Goal: Task Accomplishment & Management: Use online tool/utility

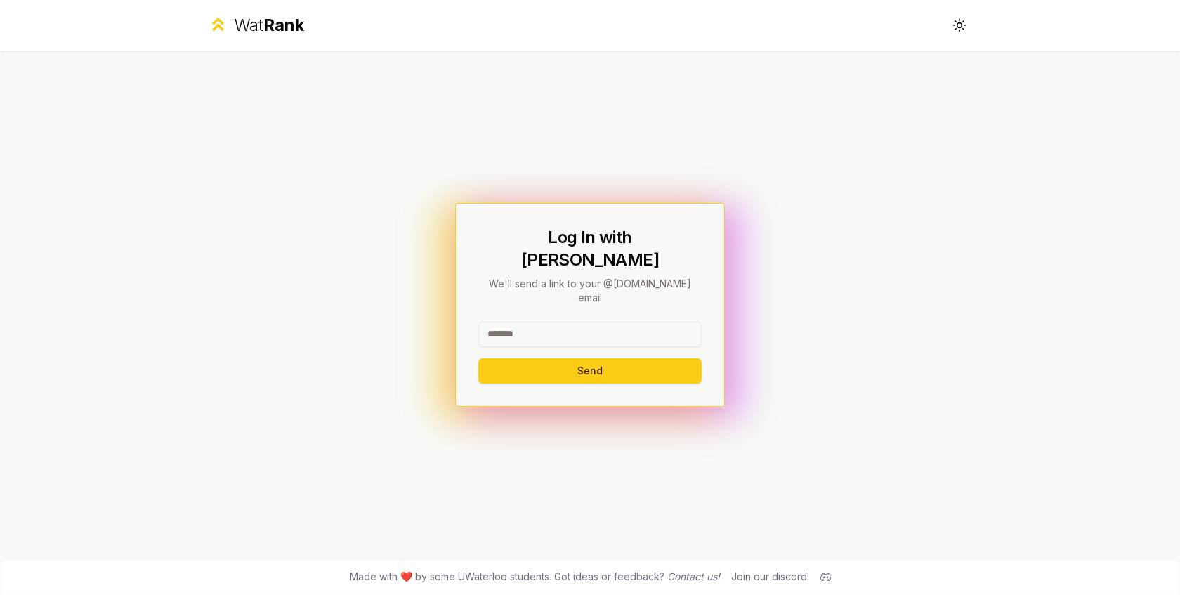
click at [508, 322] on input at bounding box center [589, 334] width 223 height 25
type input "**********"
click at [595, 358] on button "Send" at bounding box center [589, 370] width 223 height 25
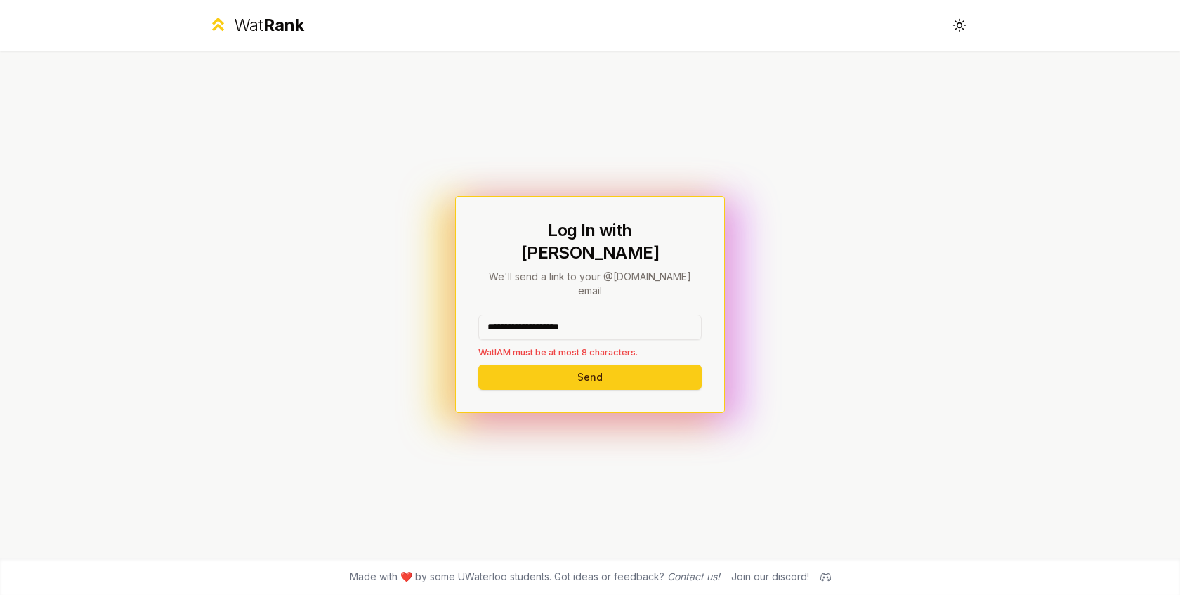
drag, startPoint x: 624, startPoint y: 315, endPoint x: 475, endPoint y: 315, distance: 148.9
click at [469, 315] on div "**********" at bounding box center [590, 304] width 270 height 217
click at [567, 315] on input "**********" at bounding box center [589, 327] width 223 height 25
drag, startPoint x: 605, startPoint y: 311, endPoint x: 460, endPoint y: 311, distance: 144.6
click at [460, 311] on div "**********" at bounding box center [589, 305] width 809 height 508
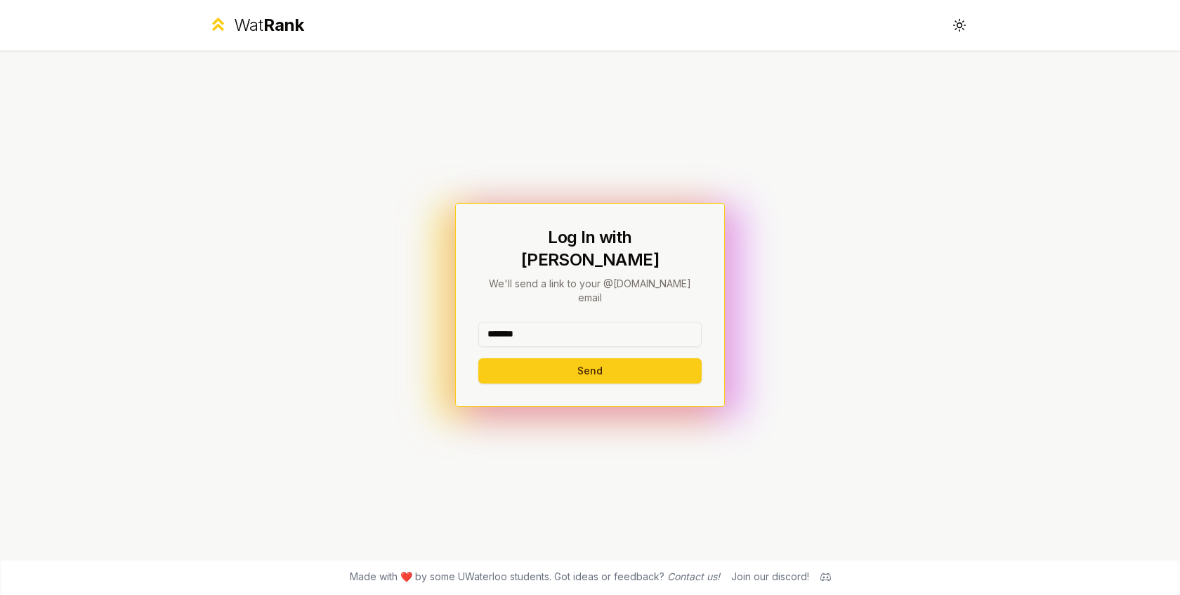
type input "*******"
click at [478, 358] on button "Send" at bounding box center [589, 370] width 223 height 25
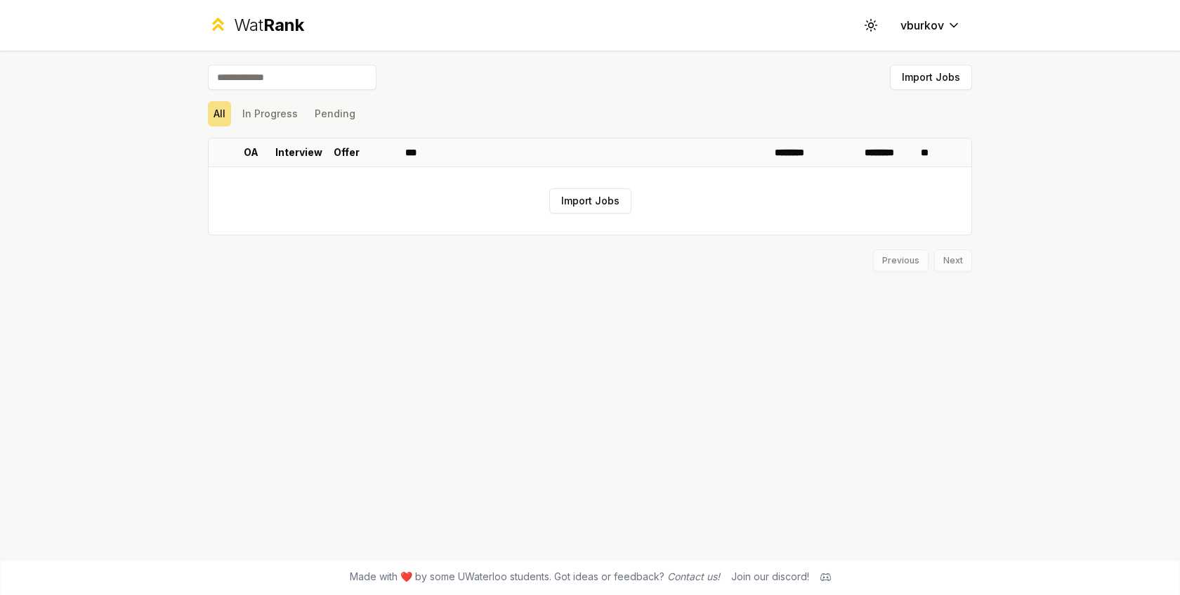
click at [286, 81] on input at bounding box center [292, 77] width 169 height 25
click at [281, 109] on button "In Progress" at bounding box center [270, 113] width 67 height 25
click at [230, 111] on button "All" at bounding box center [219, 113] width 23 height 25
click at [589, 202] on button "Import Jobs" at bounding box center [590, 200] width 82 height 25
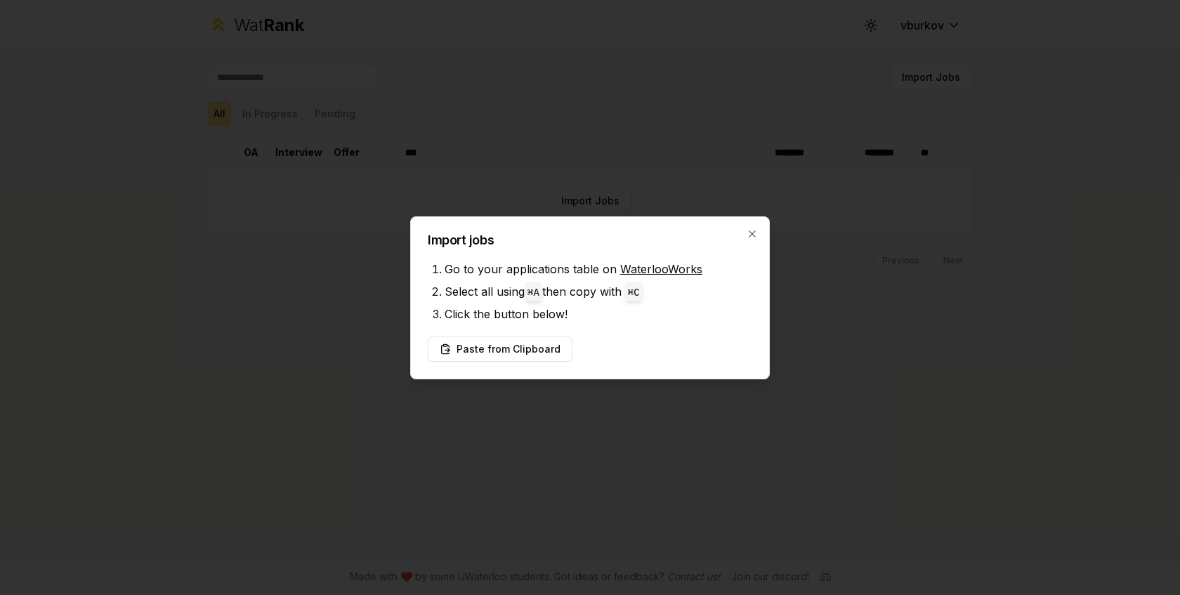
click at [758, 227] on div "Import jobs Go to your applications table on WaterlooWorks Select all using ⌘ A…" at bounding box center [590, 297] width 360 height 163
click at [749, 234] on icon "button" at bounding box center [751, 233] width 11 height 11
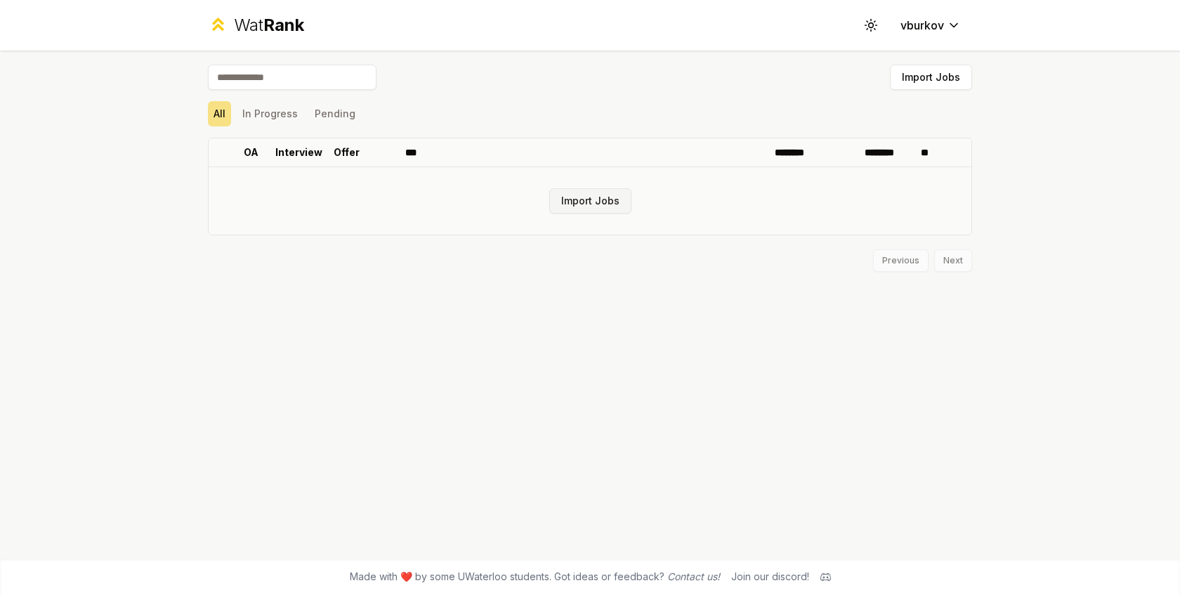
click at [595, 204] on button "Import Jobs" at bounding box center [590, 200] width 82 height 25
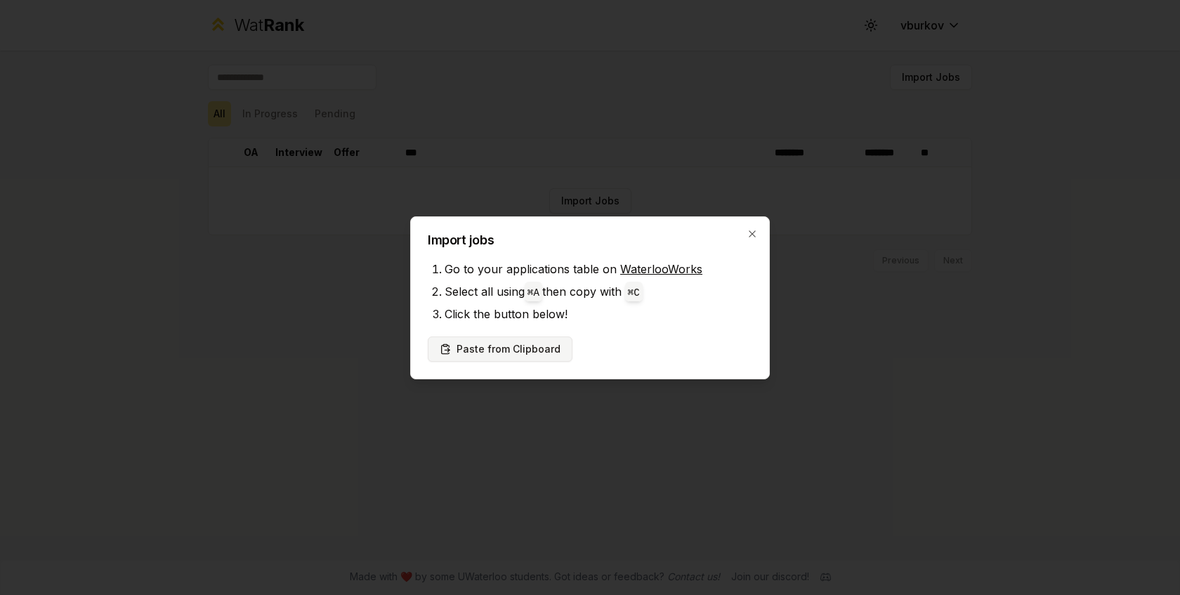
click at [510, 348] on button "Paste from Clipboard" at bounding box center [500, 348] width 145 height 25
click at [513, 357] on button "Paste from Clipboard" at bounding box center [500, 348] width 145 height 25
click at [487, 338] on button "Paste from Clipboard" at bounding box center [500, 348] width 145 height 25
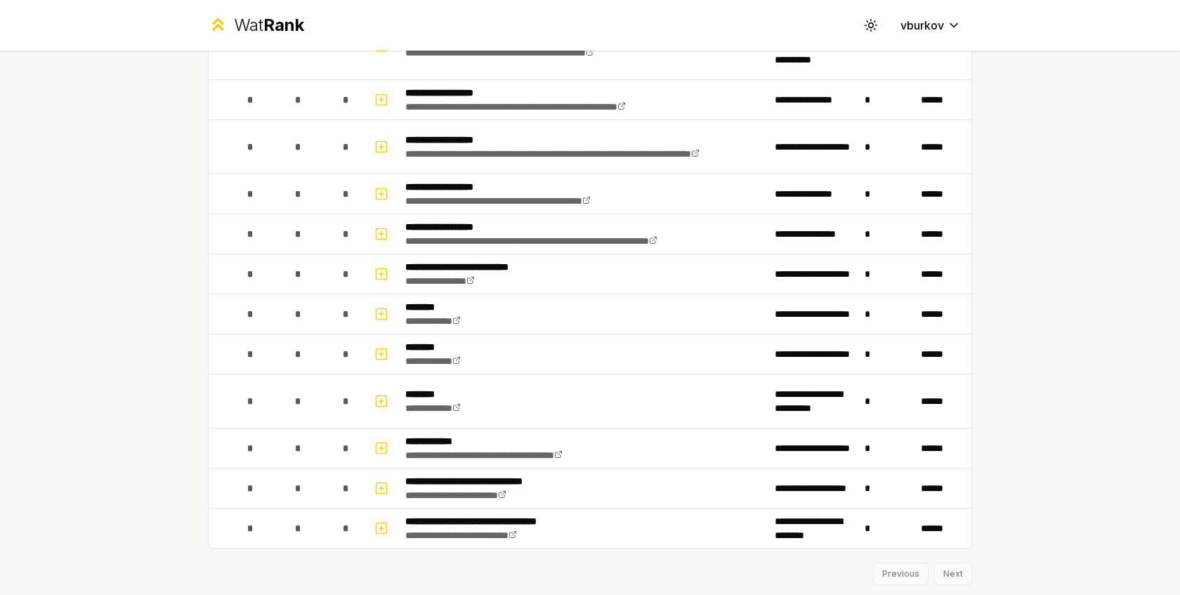
scroll to position [1687, 0]
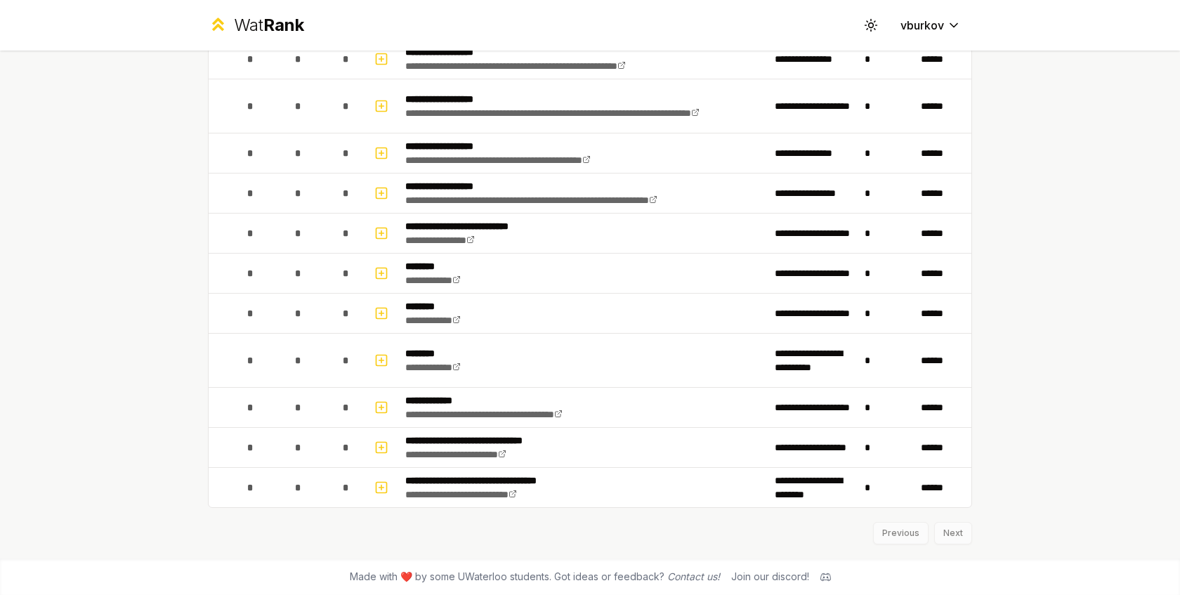
click at [942, 529] on div "Previous Next" at bounding box center [590, 526] width 764 height 37
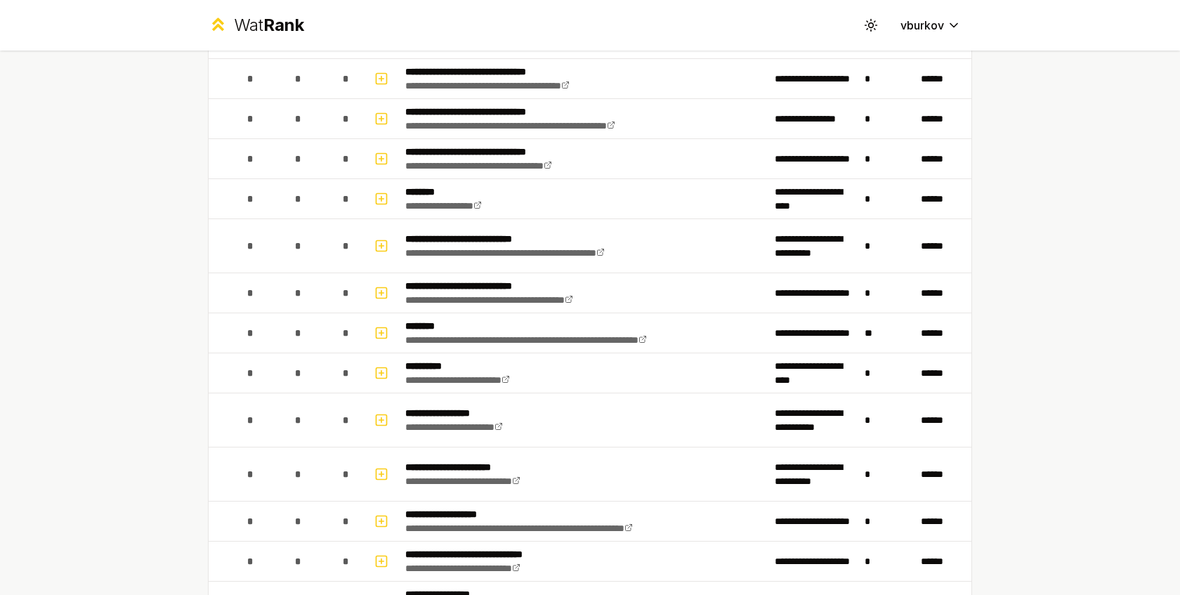
scroll to position [0, 0]
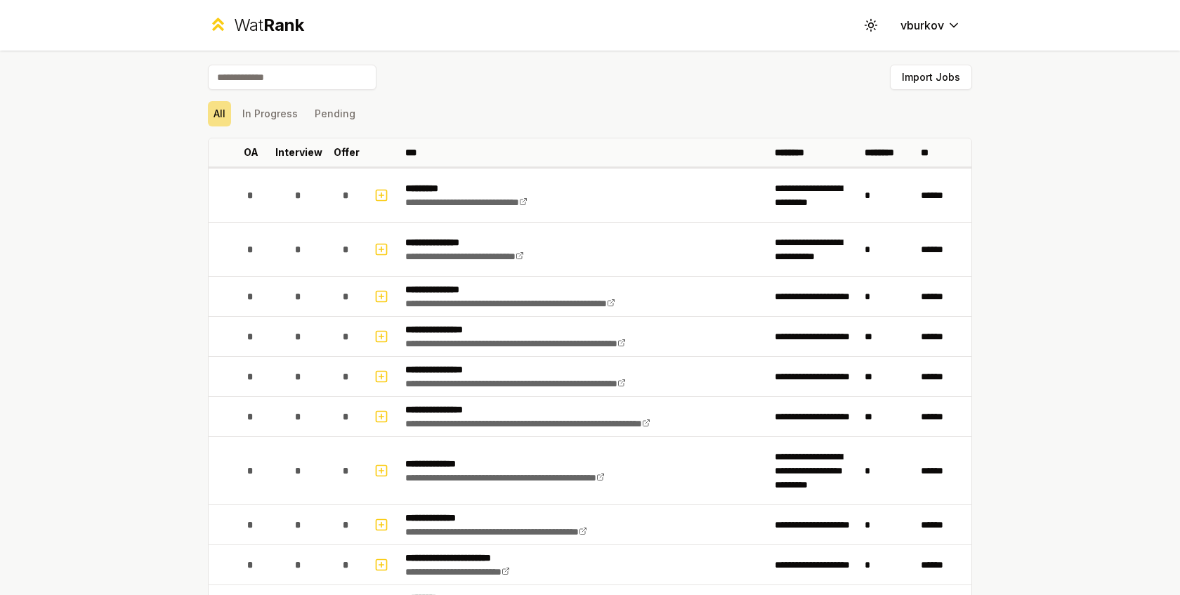
click at [310, 77] on input at bounding box center [292, 77] width 169 height 25
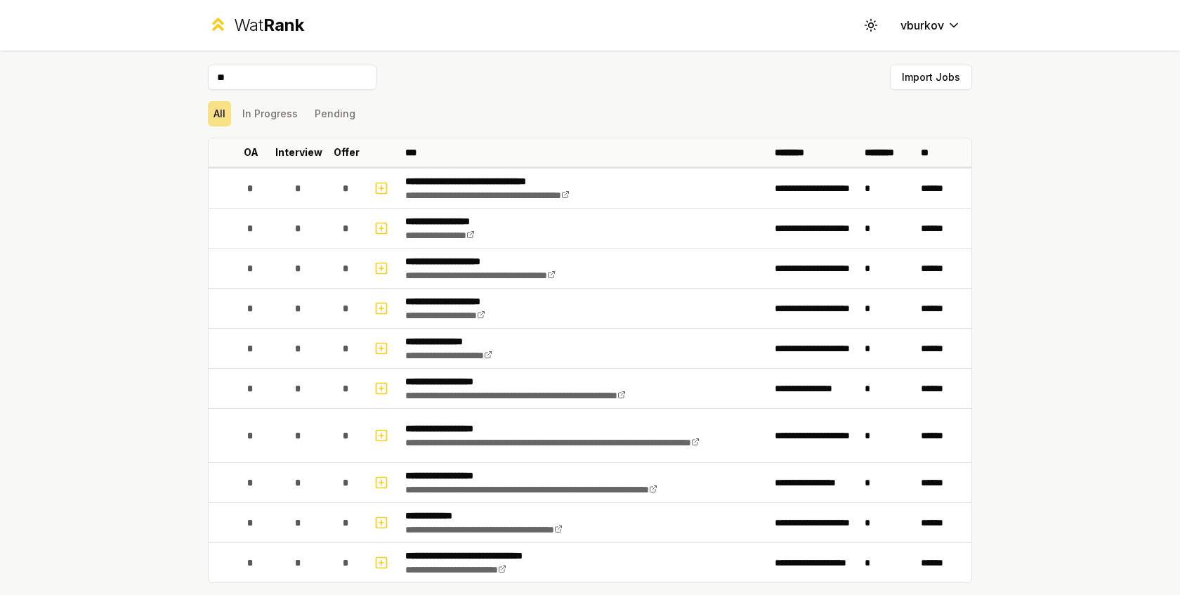
type input "*"
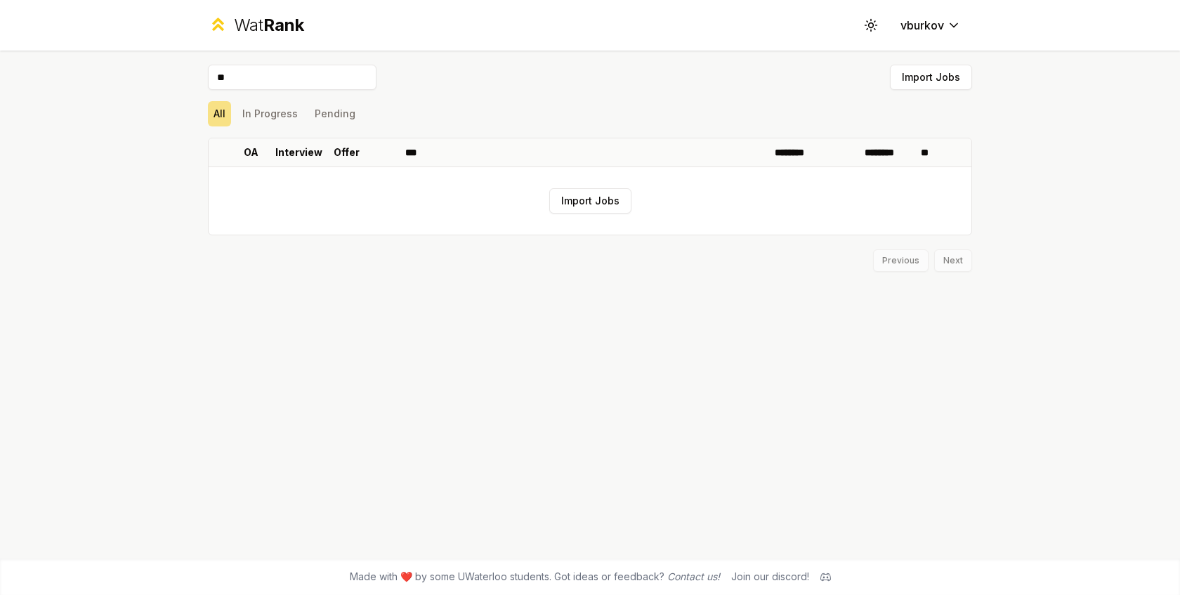
type input "*"
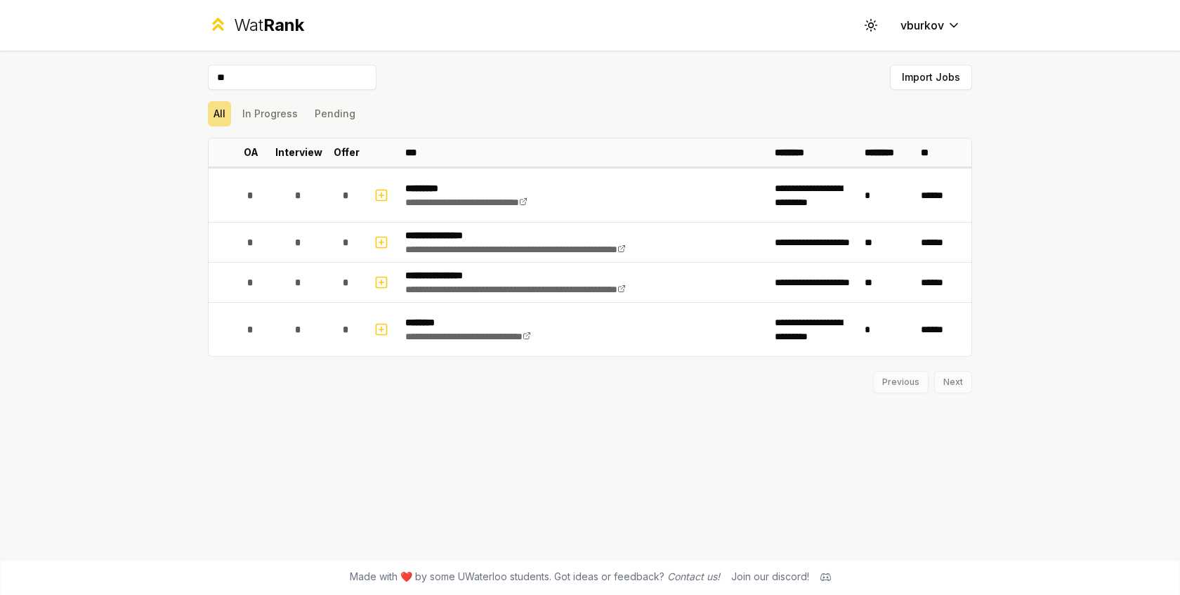
type input "*"
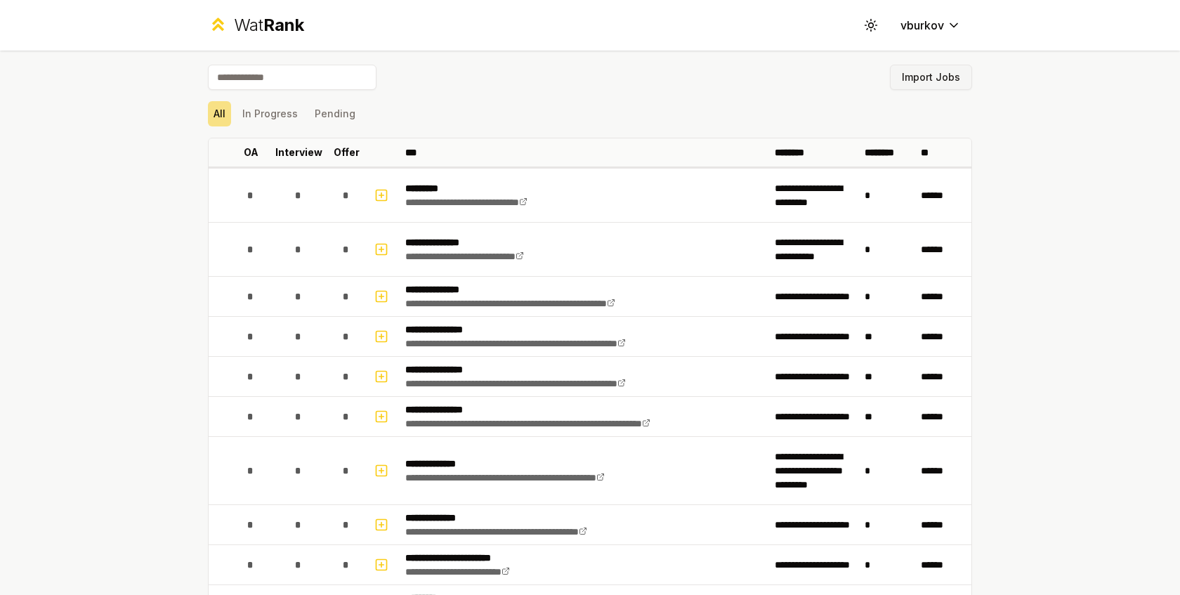
click at [957, 76] on button "Import Jobs" at bounding box center [931, 77] width 82 height 25
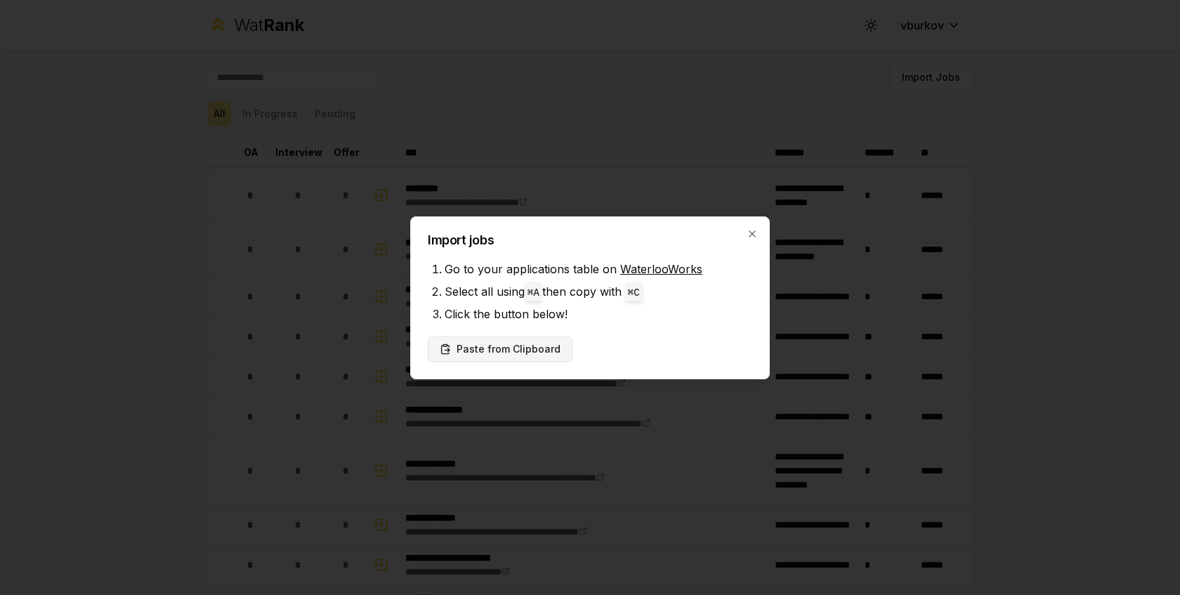
click at [506, 345] on button "Paste from Clipboard" at bounding box center [500, 348] width 145 height 25
click at [749, 231] on icon "button" at bounding box center [751, 233] width 6 height 6
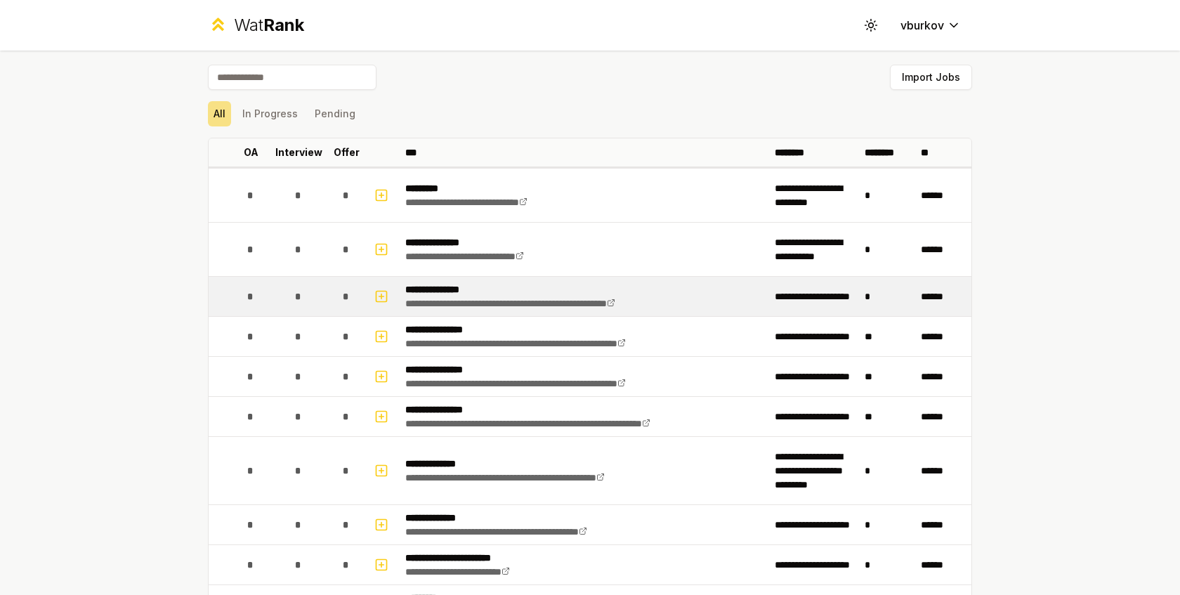
click at [457, 288] on p "**********" at bounding box center [548, 289] width 286 height 14
click at [455, 300] on link "**********" at bounding box center [510, 303] width 210 height 10
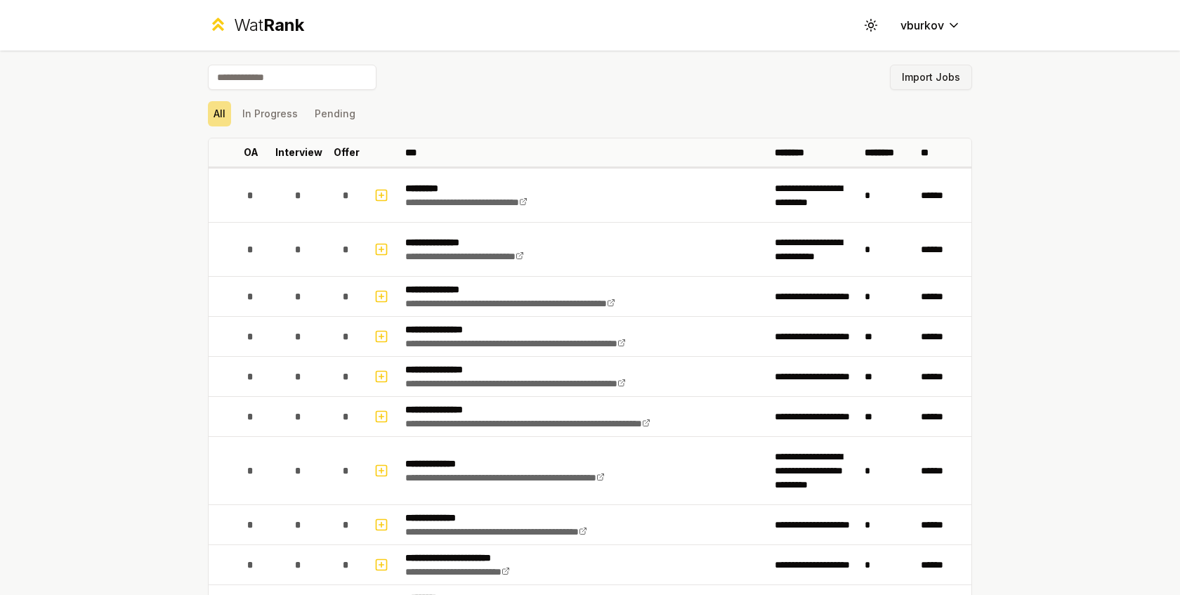
click at [916, 79] on button "Import Jobs" at bounding box center [931, 77] width 82 height 25
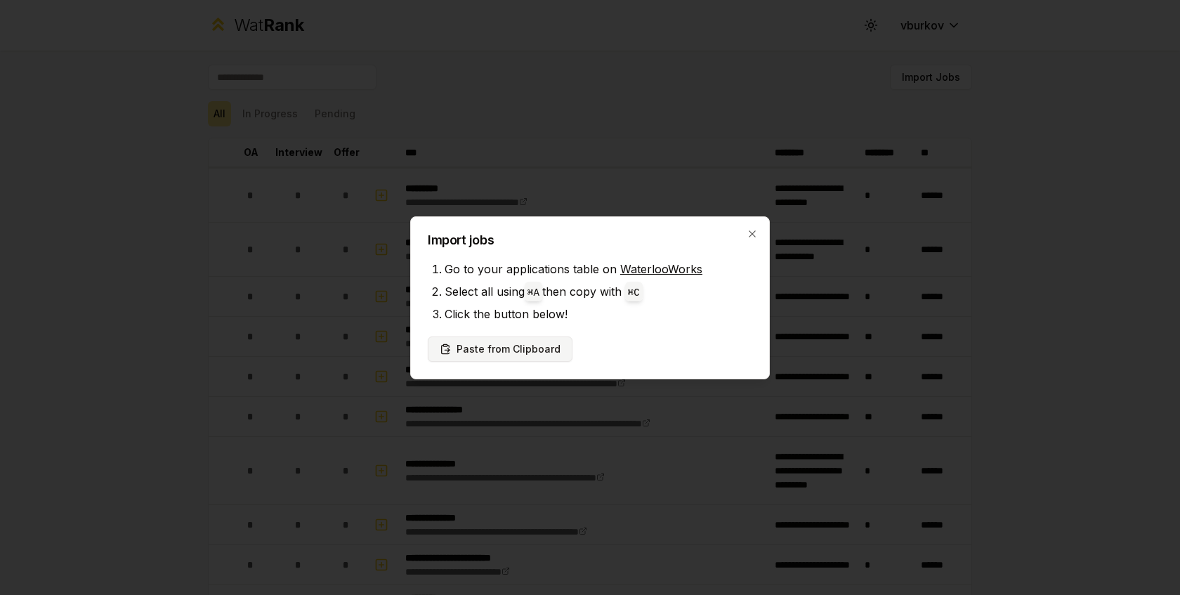
click at [536, 341] on button "Paste from Clipboard" at bounding box center [500, 348] width 145 height 25
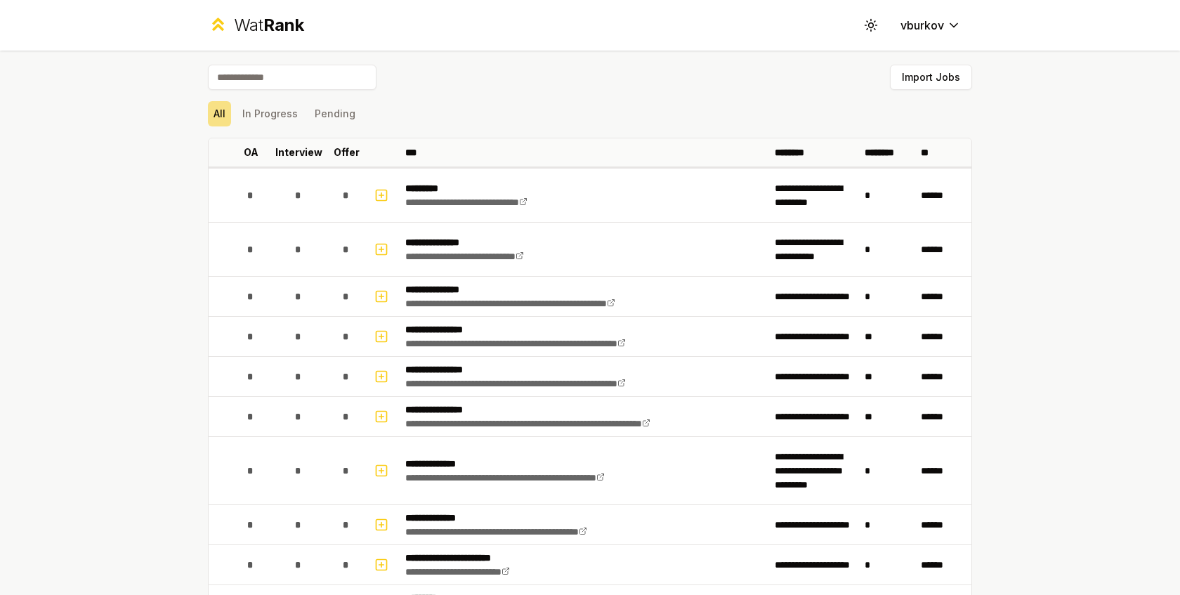
click at [255, 78] on input at bounding box center [292, 77] width 169 height 25
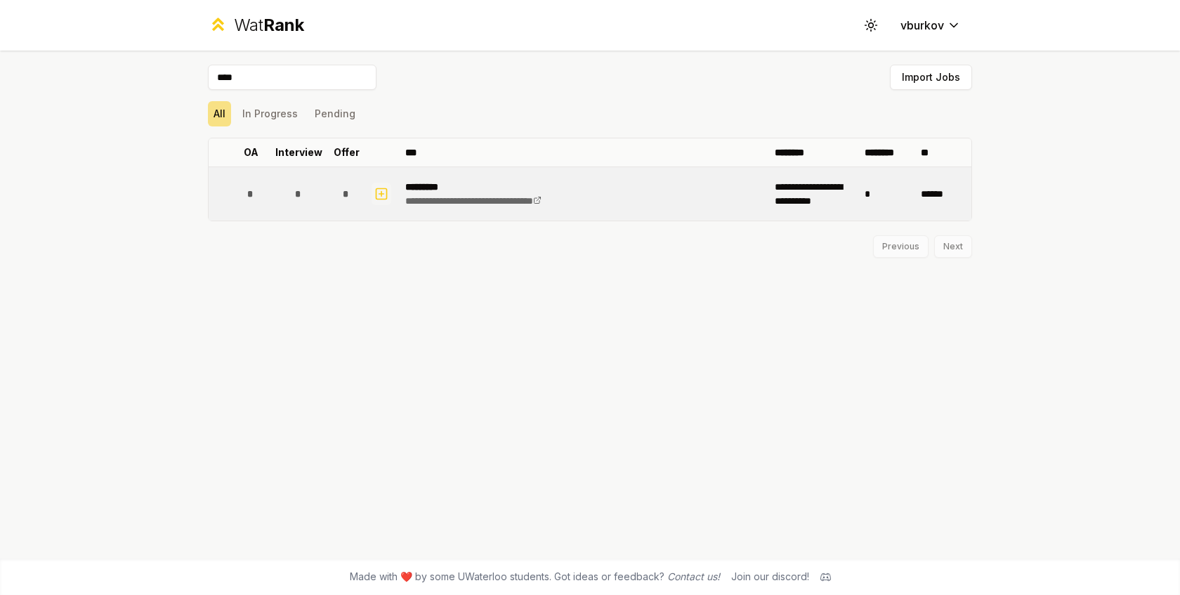
type input "****"
click at [382, 194] on icon "button" at bounding box center [381, 194] width 5 height 0
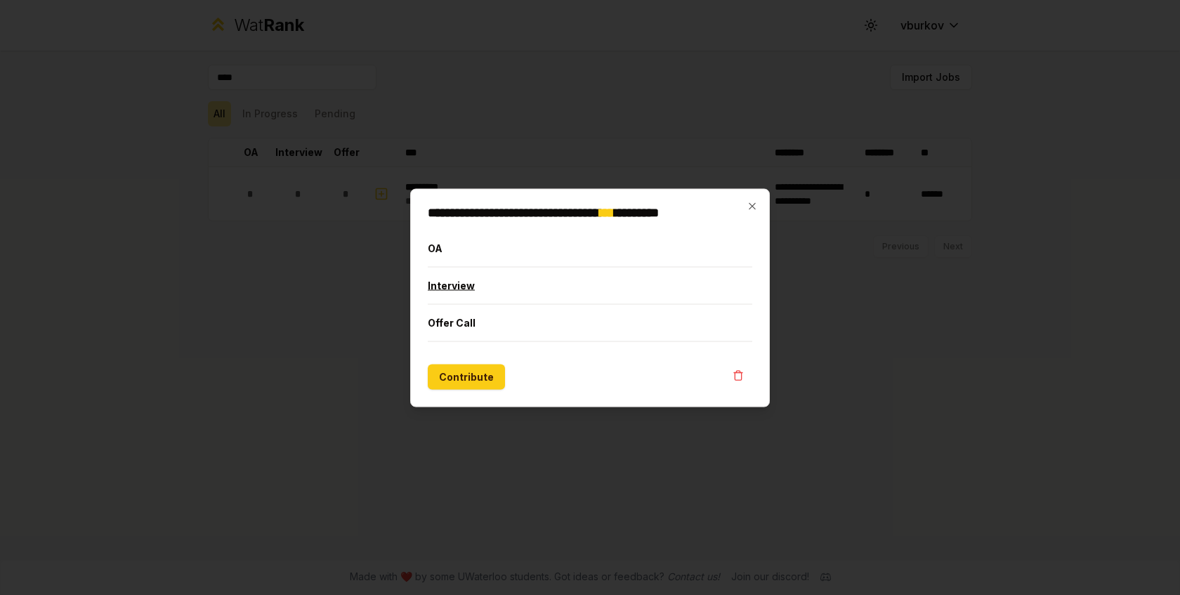
click at [466, 282] on button "Interview" at bounding box center [590, 285] width 324 height 37
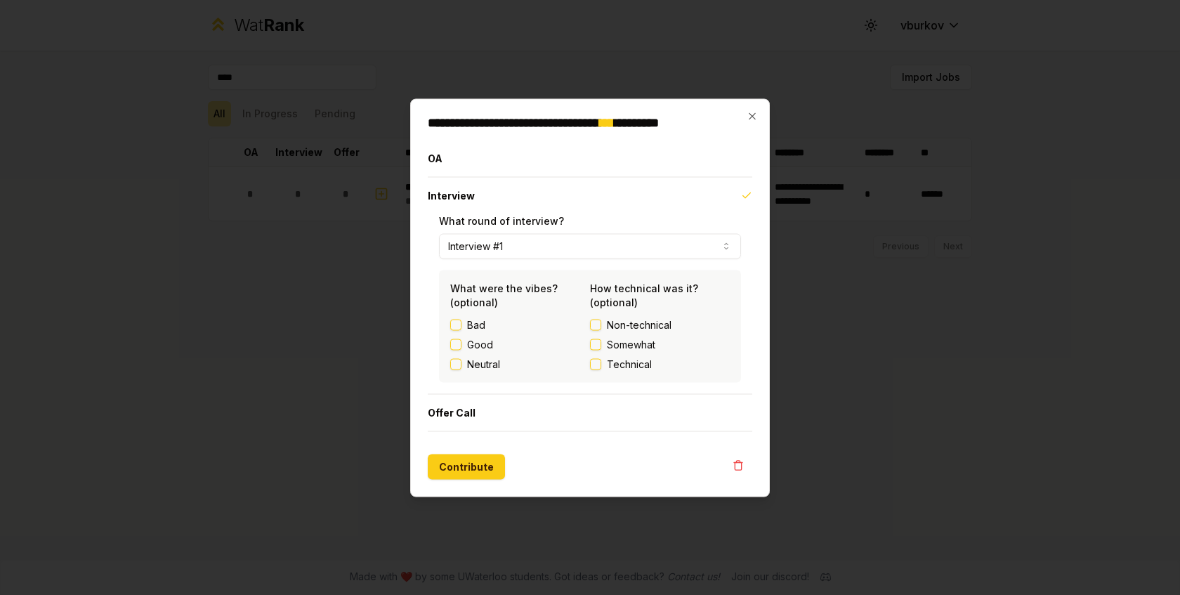
click at [477, 252] on button "Interview #1" at bounding box center [590, 245] width 302 height 25
click at [474, 461] on button "Contribute" at bounding box center [466, 466] width 77 height 25
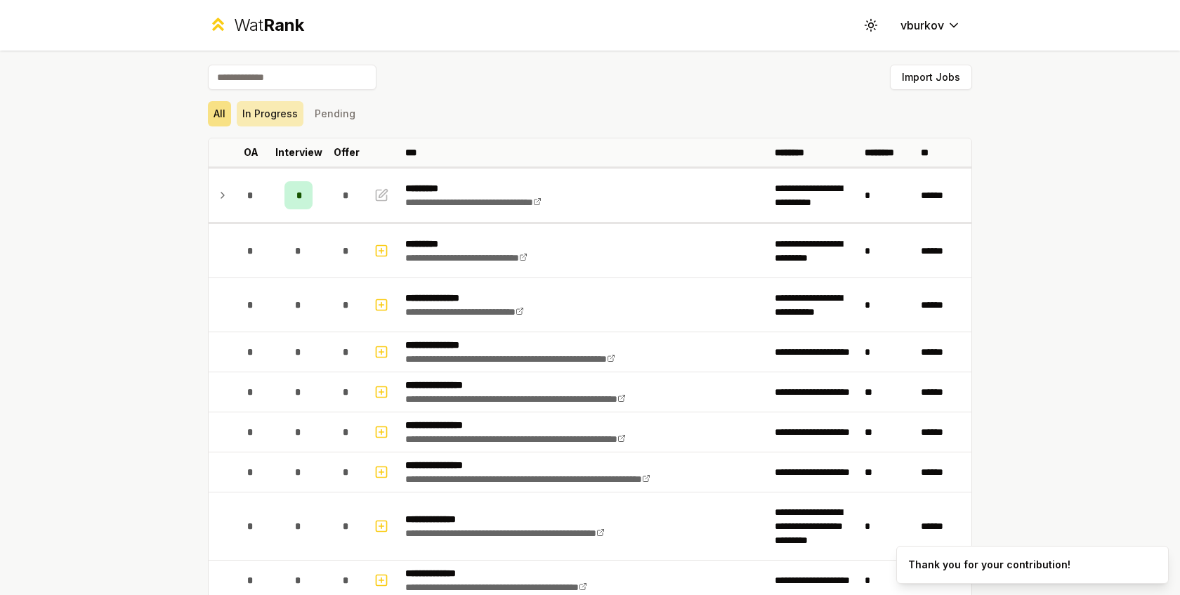
click at [258, 109] on button "In Progress" at bounding box center [270, 113] width 67 height 25
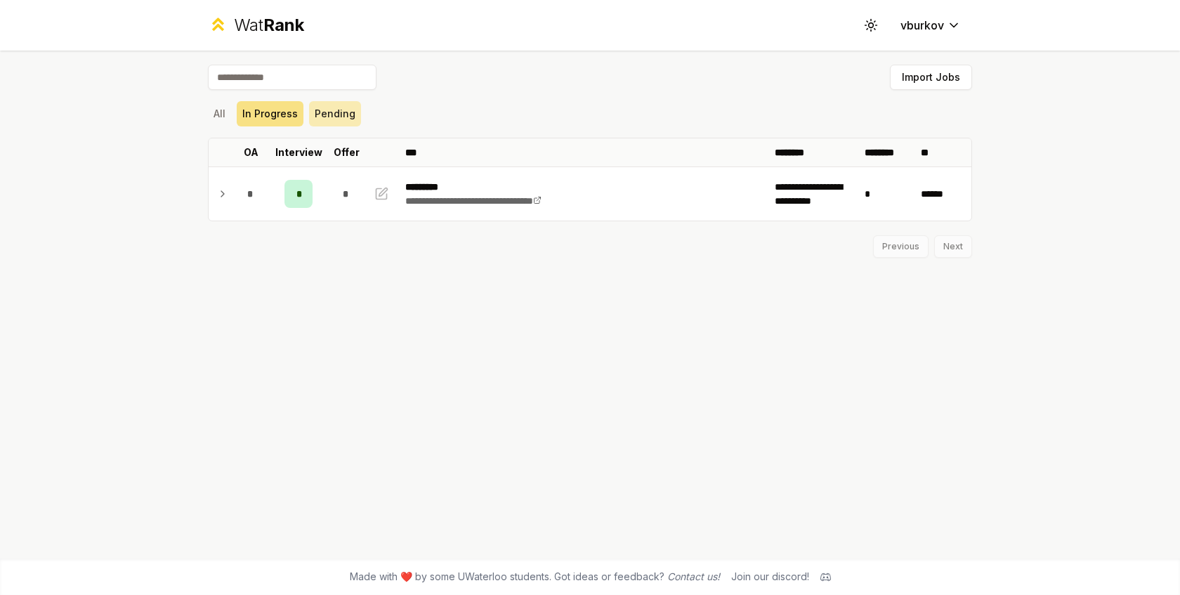
click at [334, 117] on button "Pending" at bounding box center [335, 113] width 52 height 25
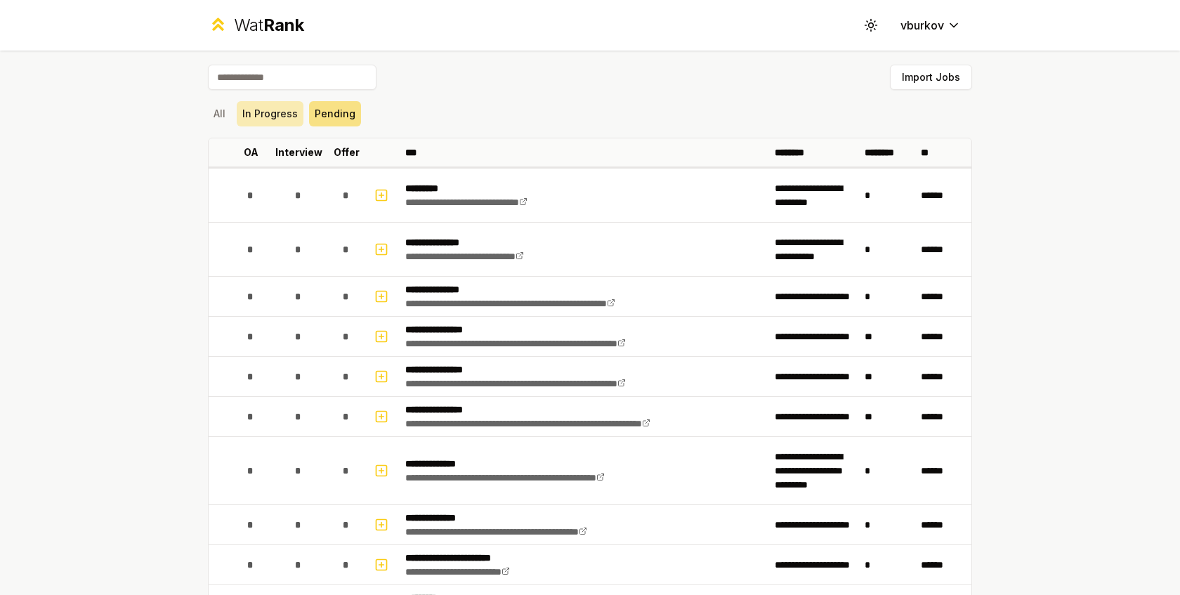
click at [285, 112] on button "In Progress" at bounding box center [270, 113] width 67 height 25
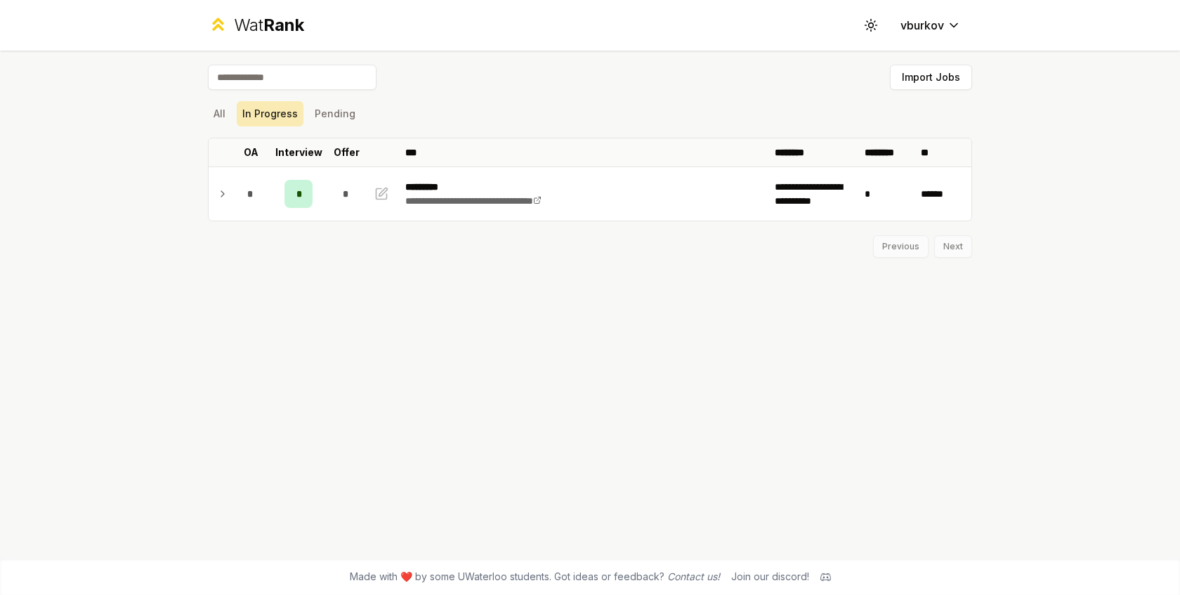
click at [247, 117] on button "In Progress" at bounding box center [270, 113] width 67 height 25
click at [233, 114] on div "All In Progress Pending" at bounding box center [590, 113] width 764 height 25
click at [227, 110] on button "All" at bounding box center [219, 113] width 23 height 25
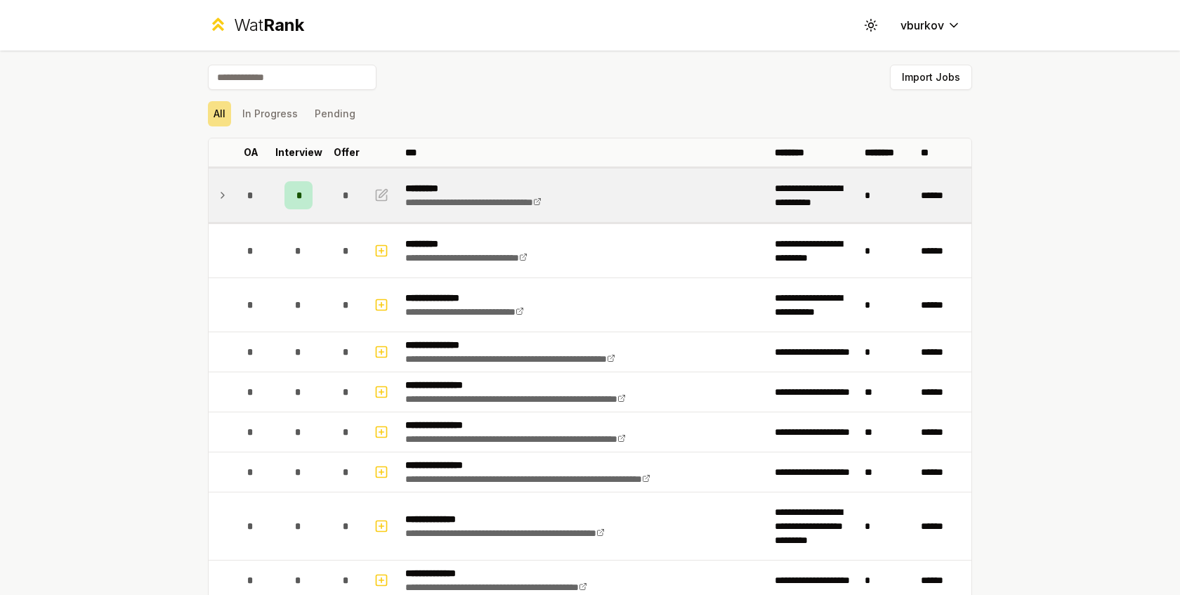
click at [303, 199] on div "*" at bounding box center [298, 195] width 28 height 28
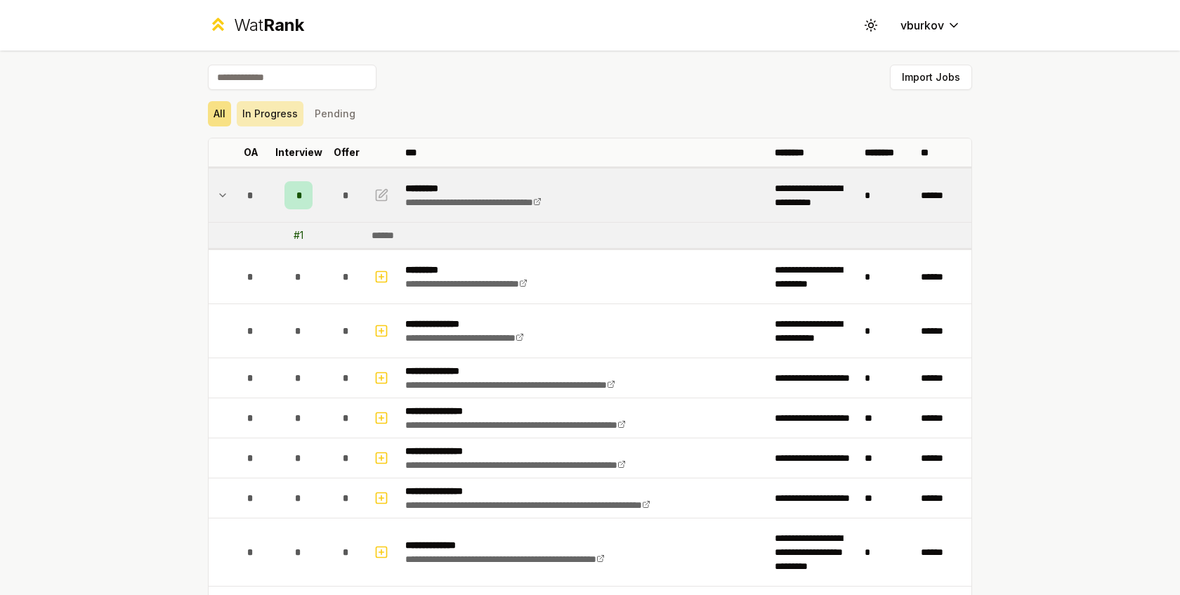
click at [289, 119] on button "In Progress" at bounding box center [270, 113] width 67 height 25
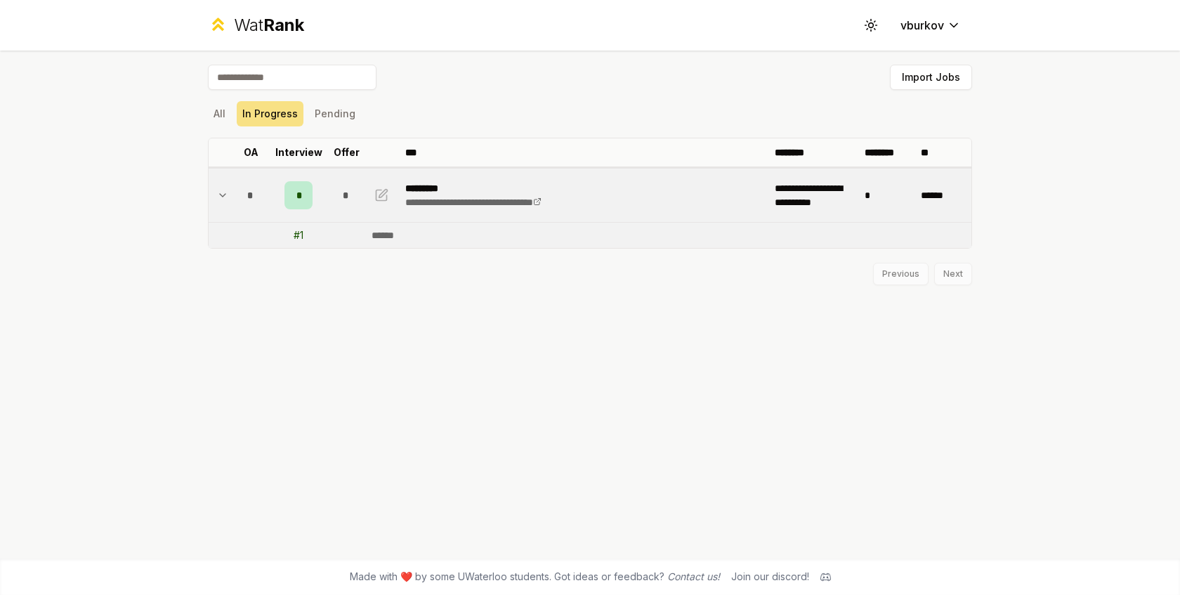
click at [282, 183] on td "*" at bounding box center [298, 195] width 56 height 53
click at [448, 204] on link "**********" at bounding box center [473, 201] width 136 height 10
click at [277, 25] on span "Rank" at bounding box center [283, 25] width 41 height 20
